Goal: Find contact information: Find contact information

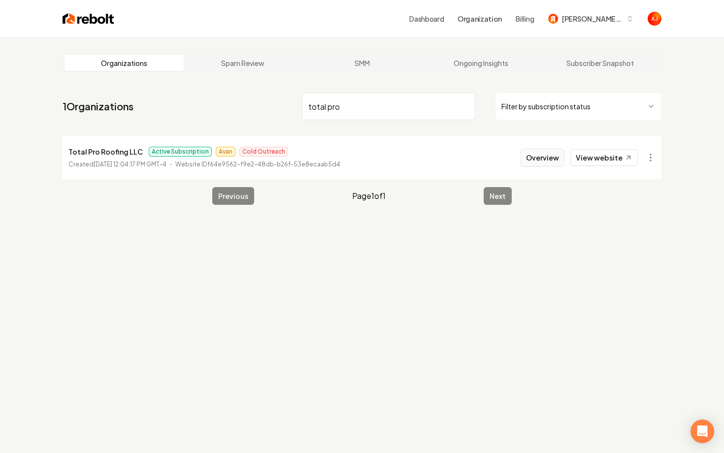
type input "total pro"
click at [542, 159] on button "Overview" at bounding box center [543, 158] width 44 height 18
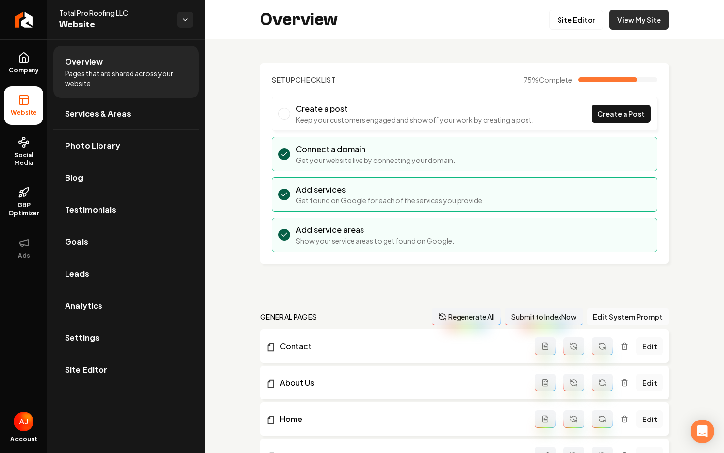
click at [631, 23] on link "View My Site" at bounding box center [639, 20] width 60 height 20
click at [28, 145] on icon at bounding box center [24, 142] width 12 height 12
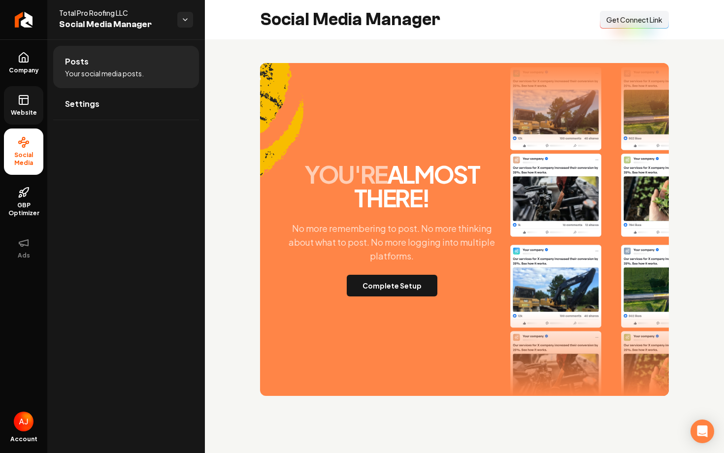
click at [18, 113] on span "Website" at bounding box center [24, 113] width 34 height 8
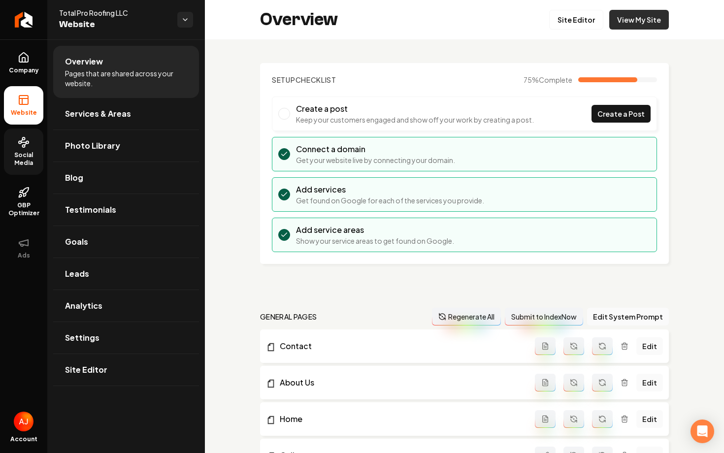
click at [646, 20] on link "View My Site" at bounding box center [639, 20] width 60 height 20
click at [22, 155] on span "Social Media" at bounding box center [23, 159] width 39 height 16
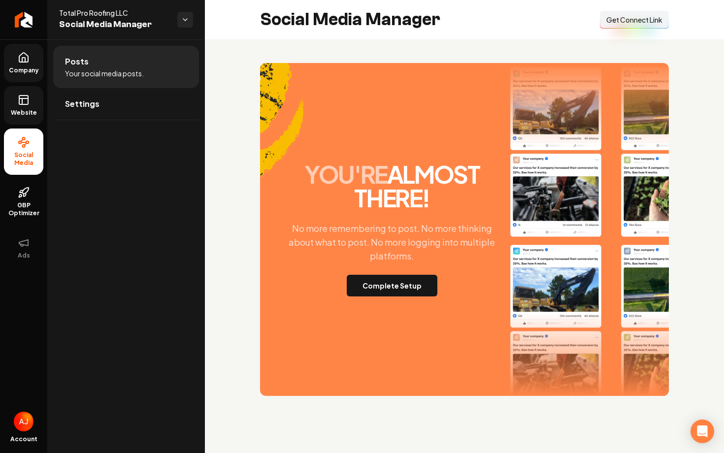
click at [26, 77] on link "Company" at bounding box center [23, 63] width 39 height 38
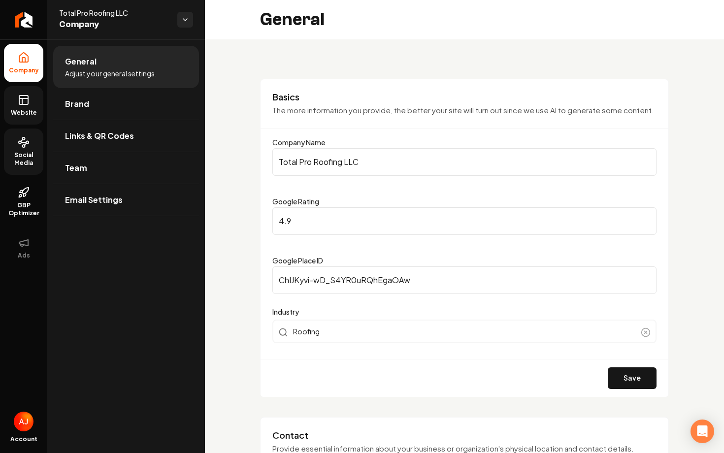
click at [23, 100] on icon at bounding box center [24, 100] width 12 height 12
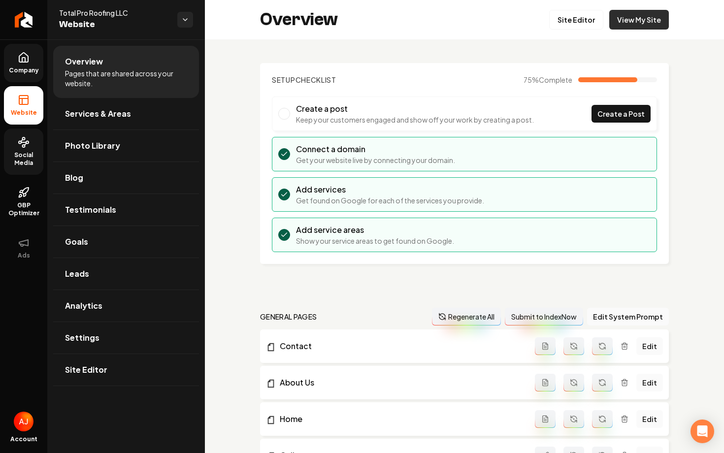
click at [630, 18] on link "View My Site" at bounding box center [639, 20] width 60 height 20
click at [12, 199] on link "GBP Optimizer" at bounding box center [23, 202] width 39 height 46
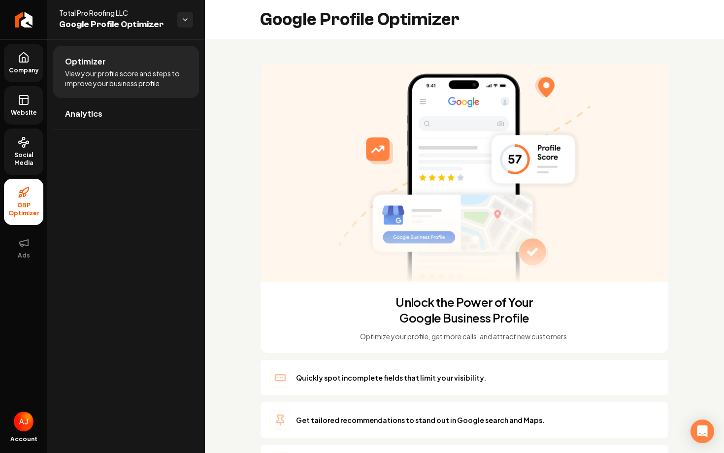
click at [25, 149] on link "Social Media" at bounding box center [23, 152] width 39 height 46
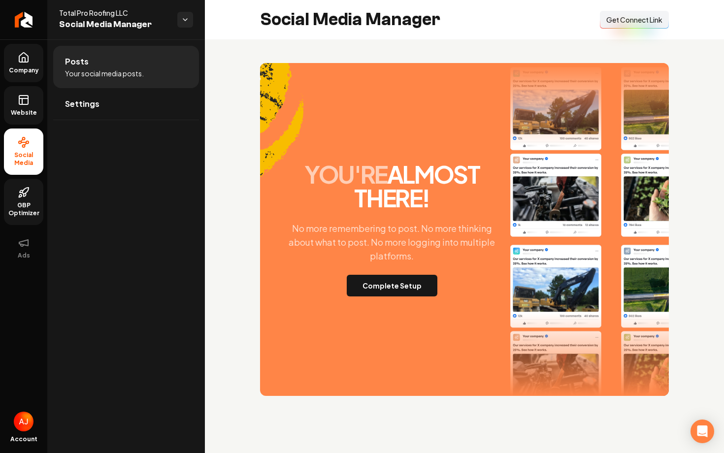
click at [390, 268] on div "you're almost there! No more remembering to post. No more thinking about what t…" at bounding box center [392, 230] width 229 height 134
click at [390, 282] on button "Complete Setup" at bounding box center [392, 286] width 91 height 22
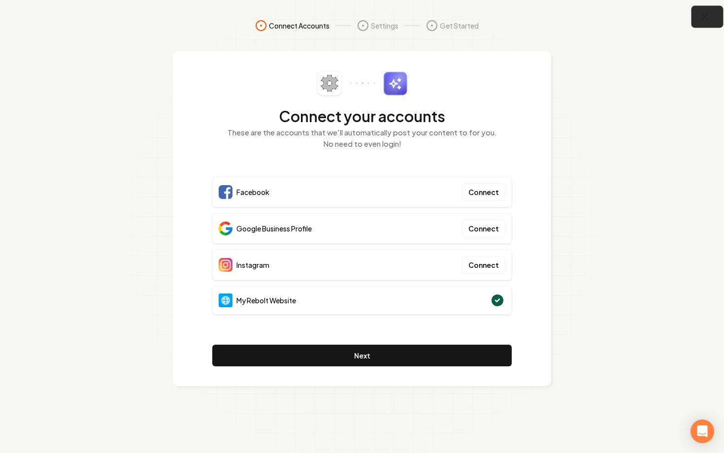
click at [701, 22] on icon "button" at bounding box center [705, 17] width 12 height 12
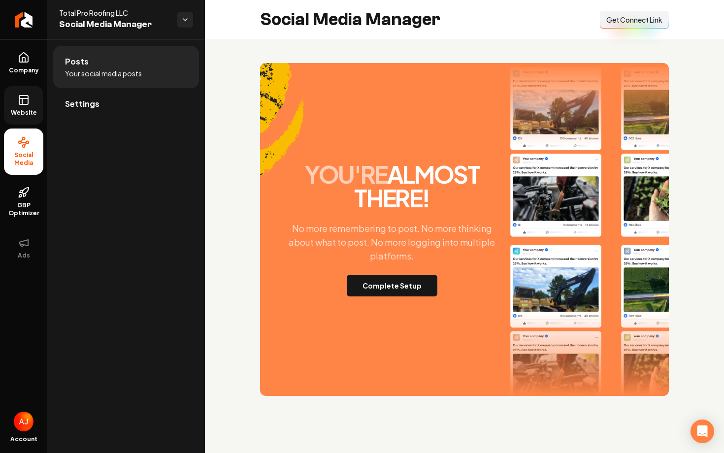
click at [26, 118] on link "Website" at bounding box center [23, 105] width 39 height 38
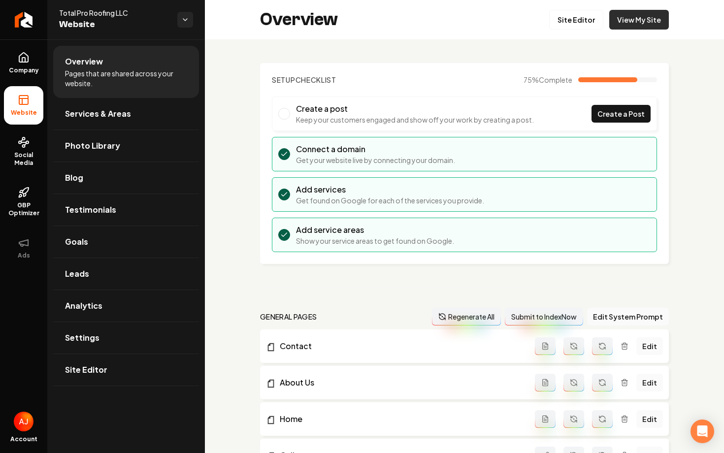
click at [630, 22] on link "View My Site" at bounding box center [639, 20] width 60 height 20
click at [31, 154] on span "Social Media" at bounding box center [23, 159] width 39 height 16
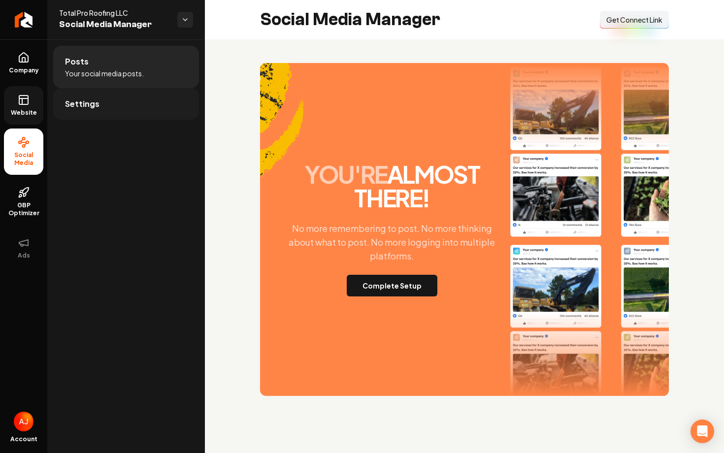
click at [100, 108] on link "Settings" at bounding box center [126, 104] width 146 height 32
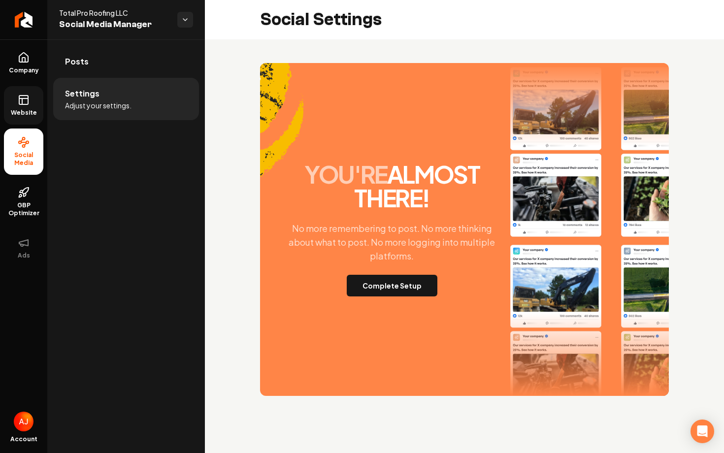
click at [27, 116] on span "Website" at bounding box center [24, 113] width 34 height 8
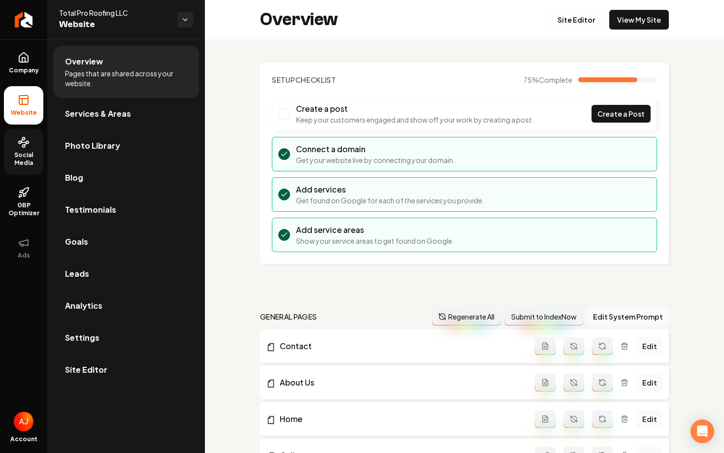
click at [626, 30] on div "Overview Site Editor View My Site" at bounding box center [464, 19] width 519 height 39
click at [627, 19] on link "View My Site" at bounding box center [639, 20] width 60 height 20
click at [18, 68] on span "Company" at bounding box center [24, 71] width 38 height 8
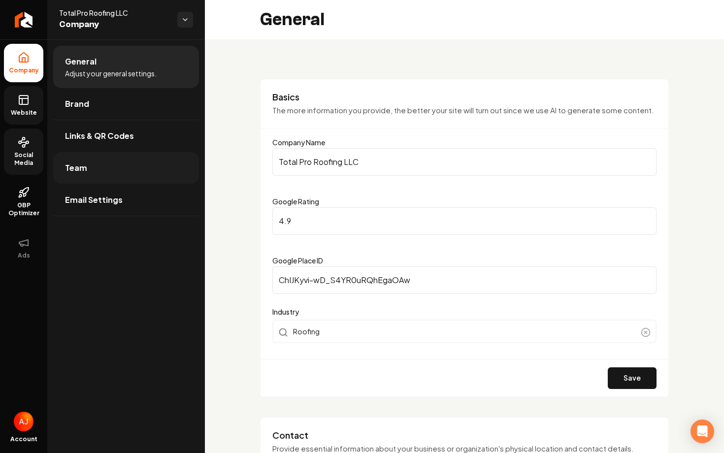
click at [113, 156] on link "Team" at bounding box center [126, 168] width 146 height 32
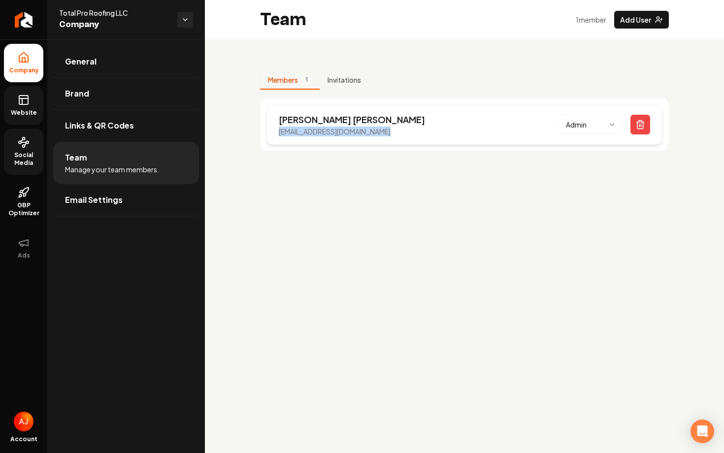
drag, startPoint x: 396, startPoint y: 134, endPoint x: 269, endPoint y: 134, distance: 126.6
click at [269, 134] on div "[PERSON_NAME] [EMAIL_ADDRESS][DOMAIN_NAME] Admin" at bounding box center [465, 124] width 396 height 40
copy p "[EMAIL_ADDRESS][DOMAIN_NAME]"
